Goal: Find specific page/section: Find specific page/section

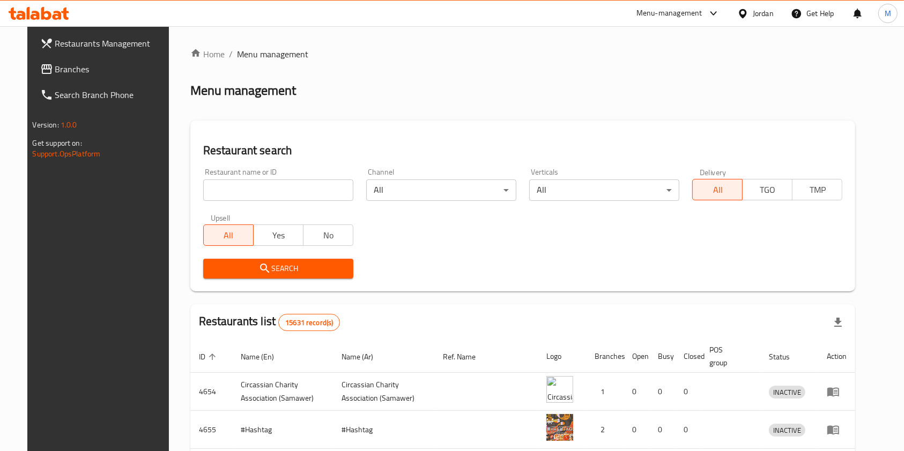
click at [251, 190] on input "search" at bounding box center [278, 190] width 150 height 21
type input "Ahl Alkheir Restaurant"
click button "Search" at bounding box center [278, 269] width 150 height 20
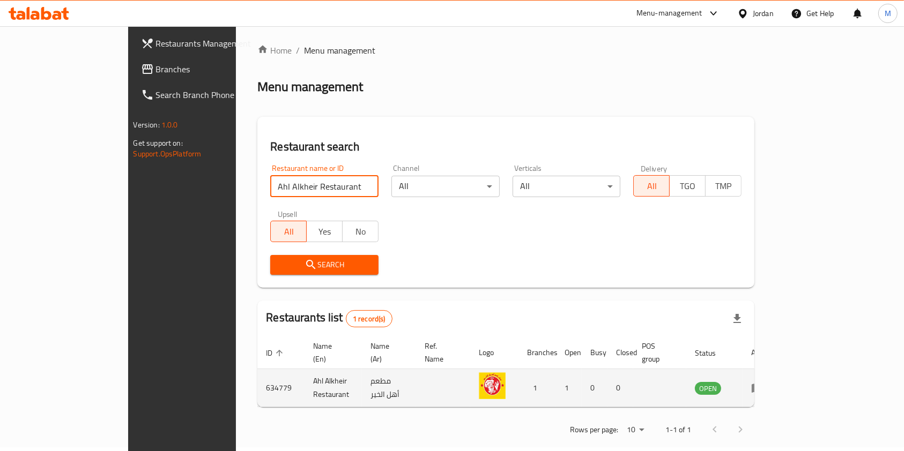
scroll to position [5, 0]
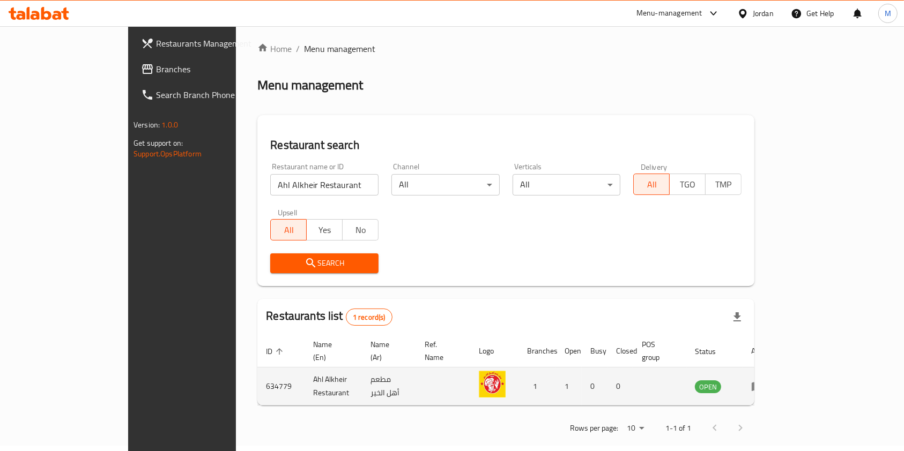
click at [257, 375] on td "634779" at bounding box center [280, 387] width 47 height 38
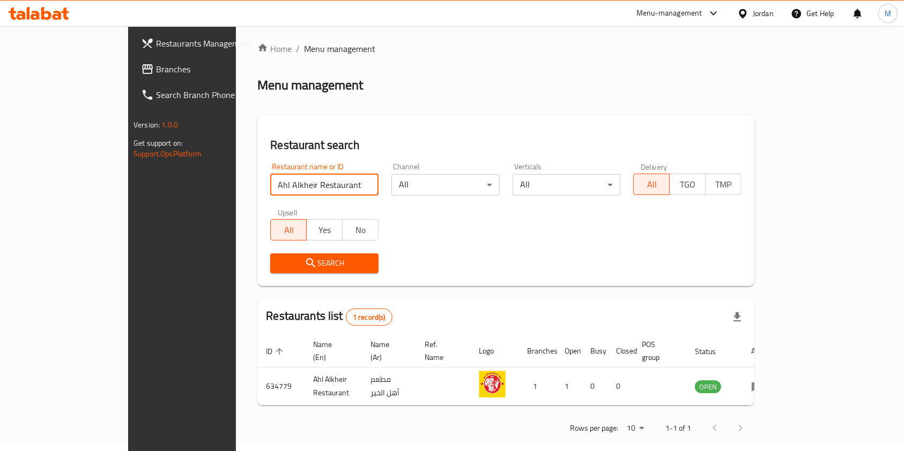
drag, startPoint x: 275, startPoint y: 183, endPoint x: 32, endPoint y: 195, distance: 243.2
click at [128, 195] on div "Restaurants Management Branches Search Branch Phone Version: 1.0.0 Get support …" at bounding box center [452, 242] width 648 height 443
type input "اهل الخير"
click button "Search" at bounding box center [324, 264] width 108 height 20
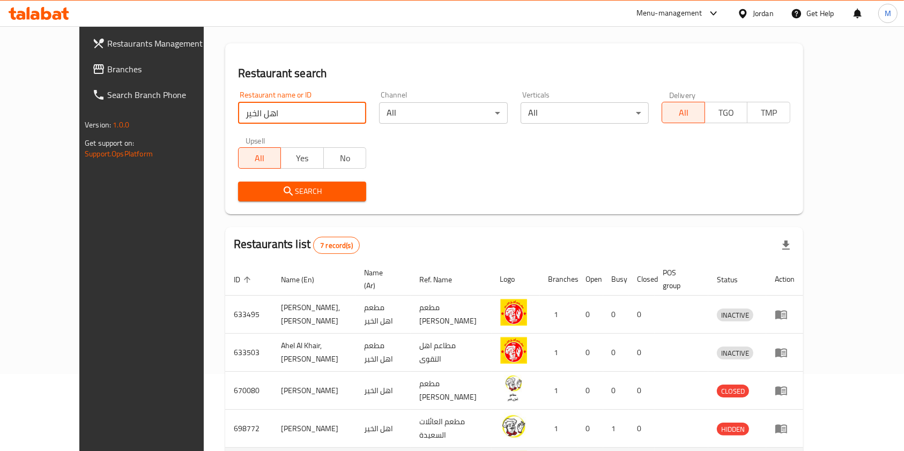
scroll to position [231, 0]
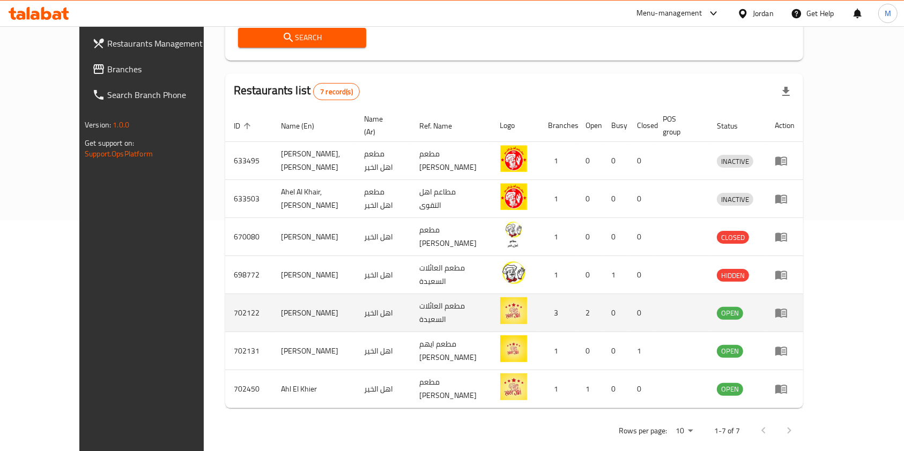
click at [787, 309] on icon "enhanced table" at bounding box center [781, 313] width 12 height 9
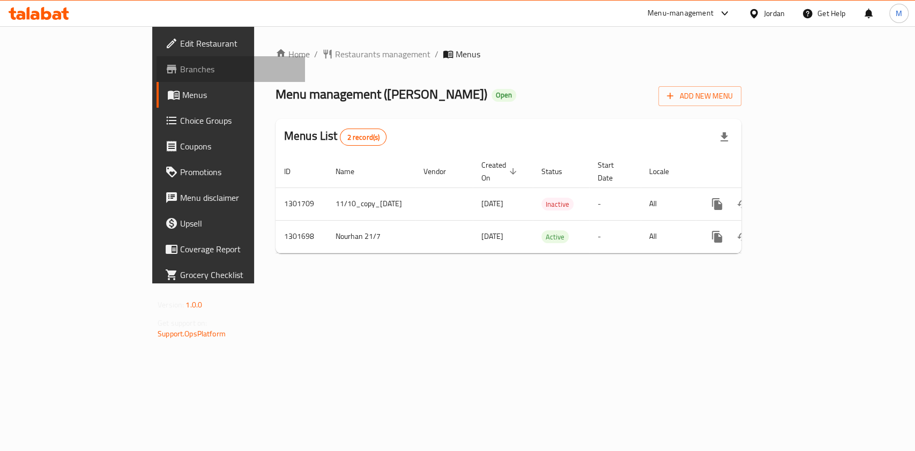
click at [180, 76] on span "Branches" at bounding box center [238, 69] width 116 height 13
